Goal: Transaction & Acquisition: Purchase product/service

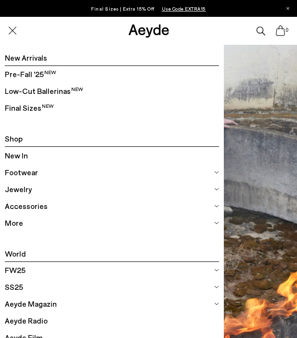
scroll to position [17, 0]
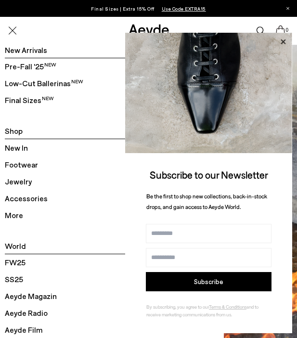
click at [283, 42] on icon at bounding box center [283, 42] width 13 height 13
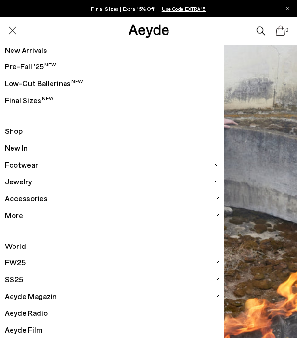
scroll to position [0, 0]
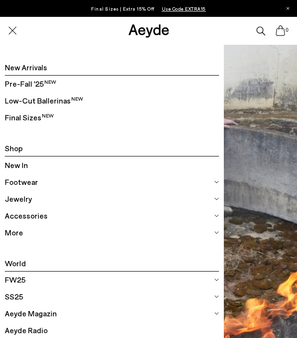
click at [215, 183] on img at bounding box center [216, 182] width 5 height 5
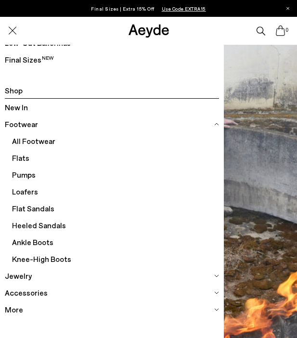
scroll to position [65, 0]
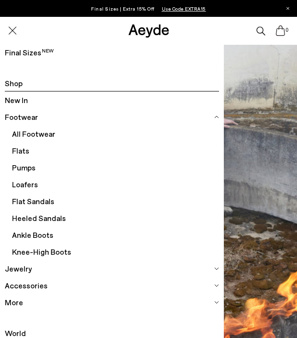
click at [25, 168] on span "Pumps" at bounding box center [115, 167] width 207 height 17
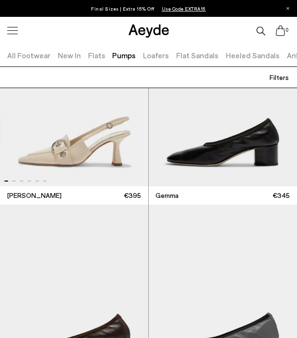
scroll to position [3447, 0]
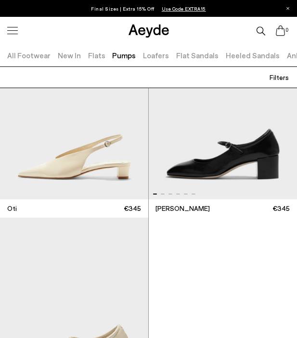
scroll to position [6599, 0]
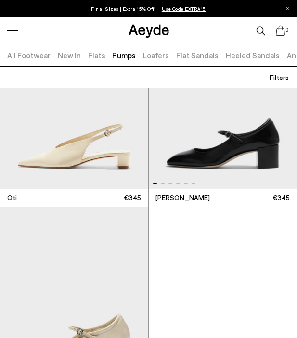
click at [212, 164] on img "1 / 6" at bounding box center [223, 99] width 149 height 179
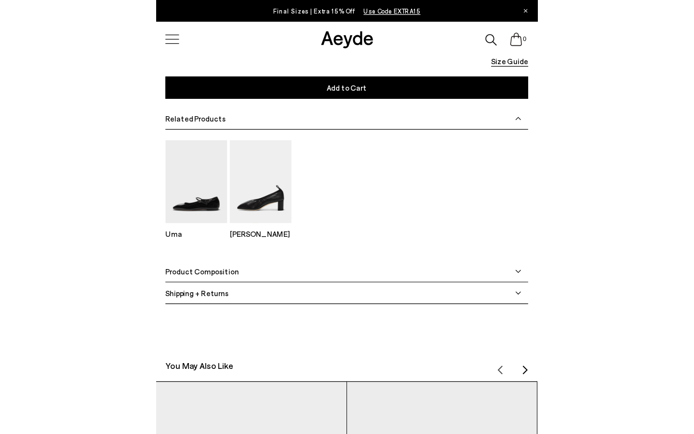
scroll to position [564, 0]
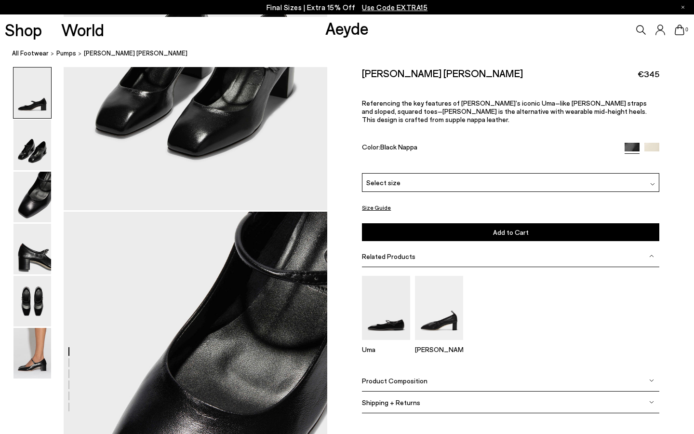
click at [297, 201] on button "Size Guide" at bounding box center [376, 207] width 29 height 12
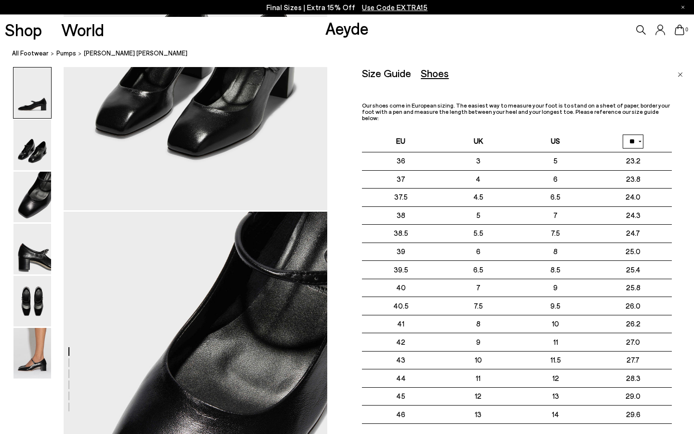
click at [297, 213] on td "24.3" at bounding box center [633, 215] width 78 height 18
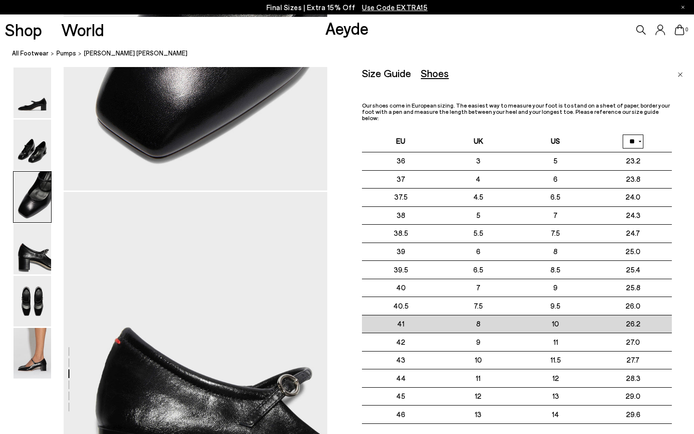
scroll to position [938, 0]
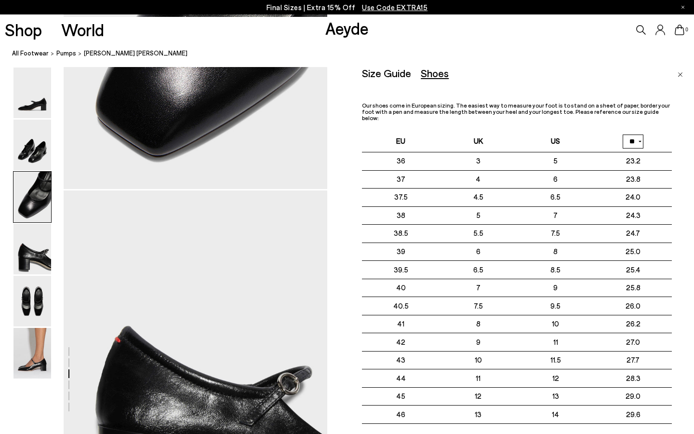
click at [297, 86] on div "Size Guide Shoes Belt Our shoes come in European sizing. The easiest way to mea…" at bounding box center [517, 263] width 310 height 392
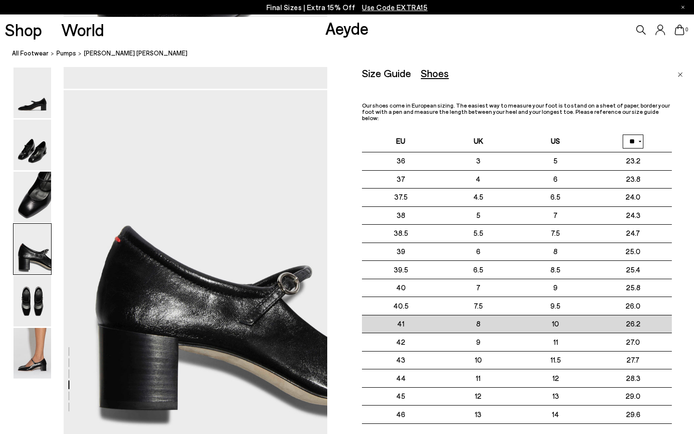
scroll to position [1039, 0]
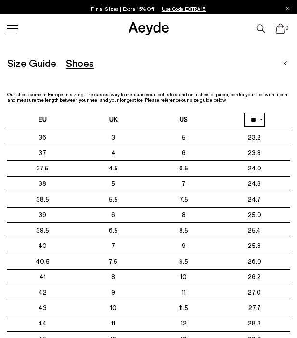
scroll to position [431, 0]
drag, startPoint x: 125, startPoint y: 24, endPoint x: 180, endPoint y: 24, distance: 54.9
click at [182, 24] on div "0" at bounding box center [148, 28] width 297 height 28
